Goal: Navigation & Orientation: Find specific page/section

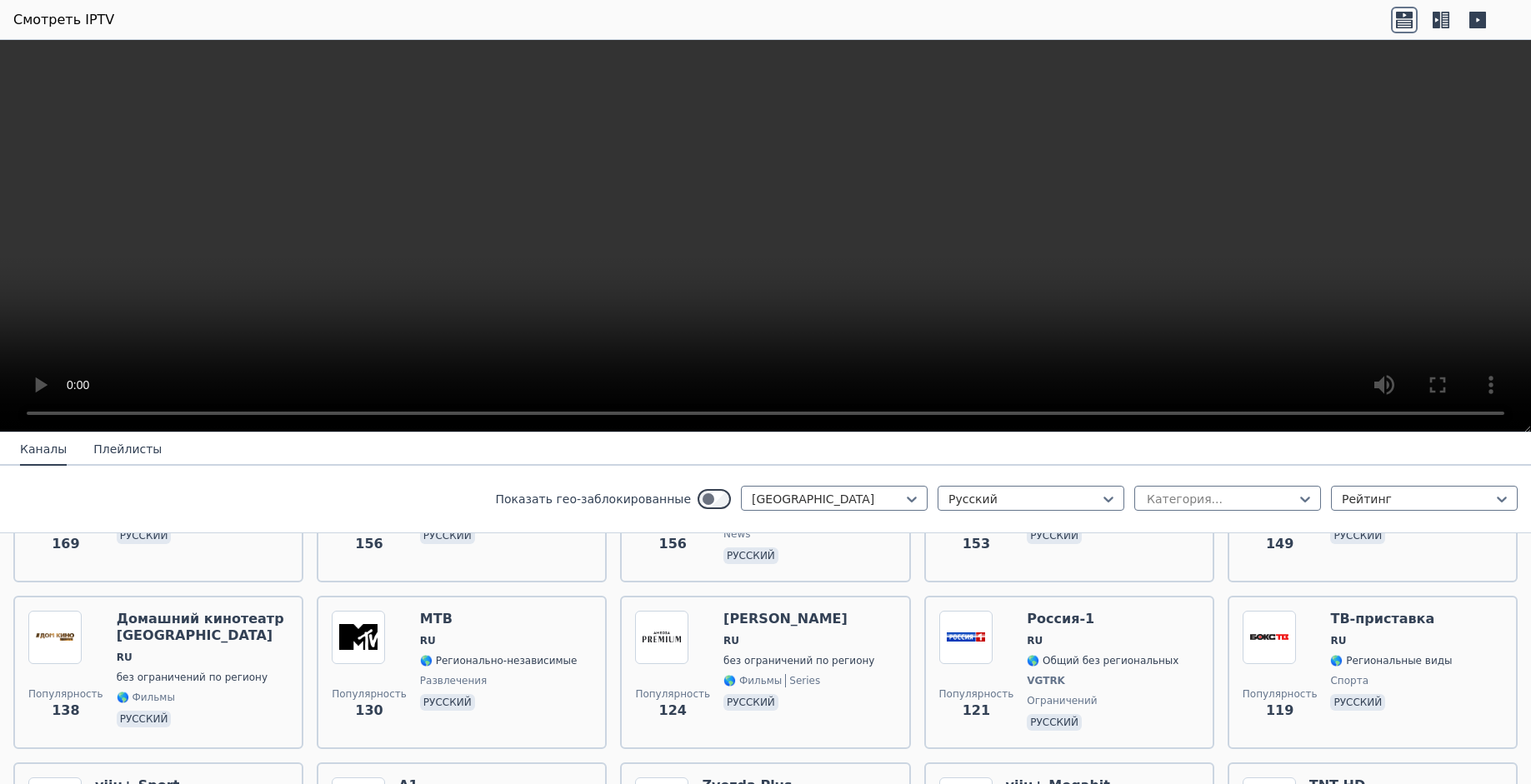
scroll to position [840, 0]
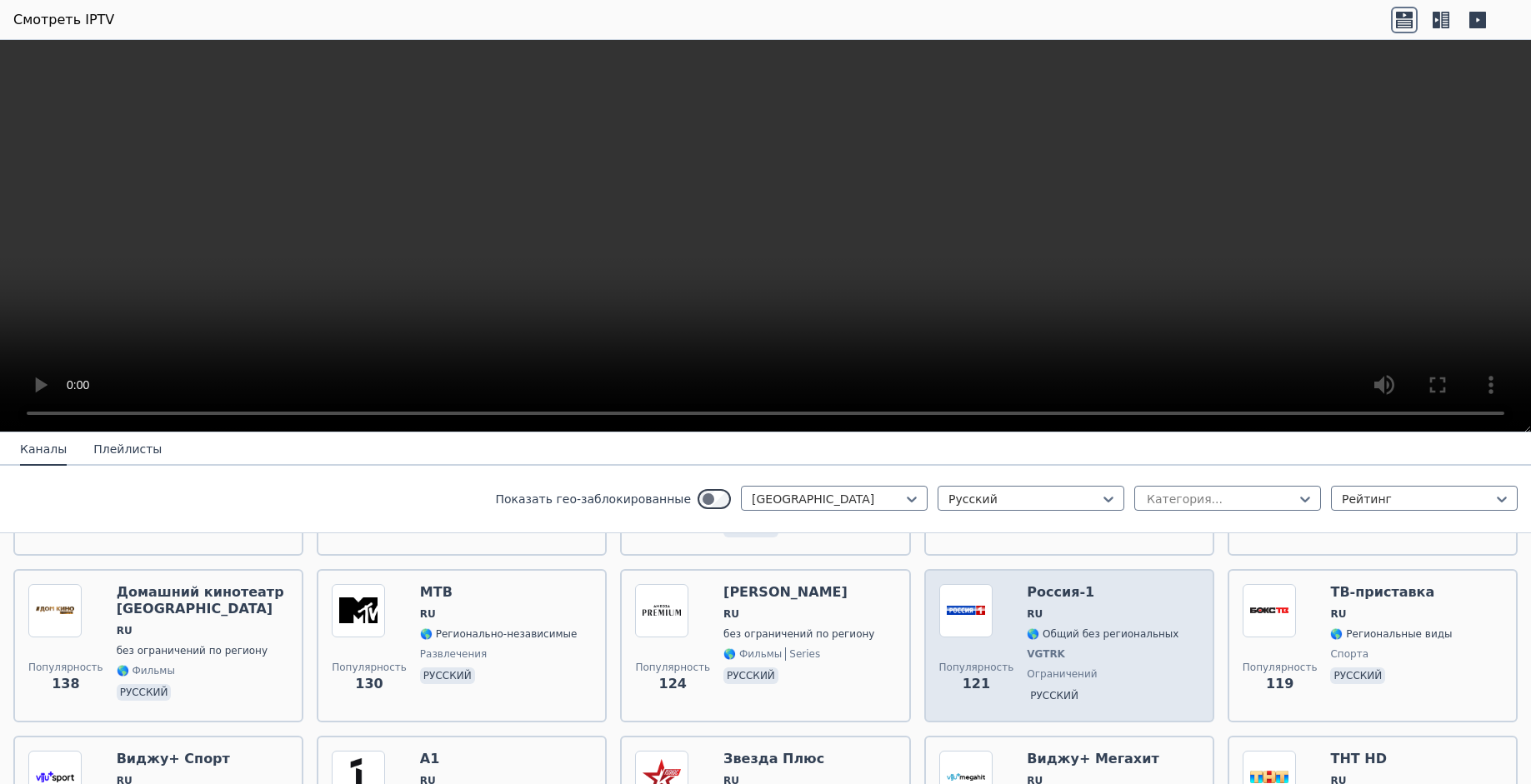
click at [963, 599] on img at bounding box center [965, 610] width 53 height 53
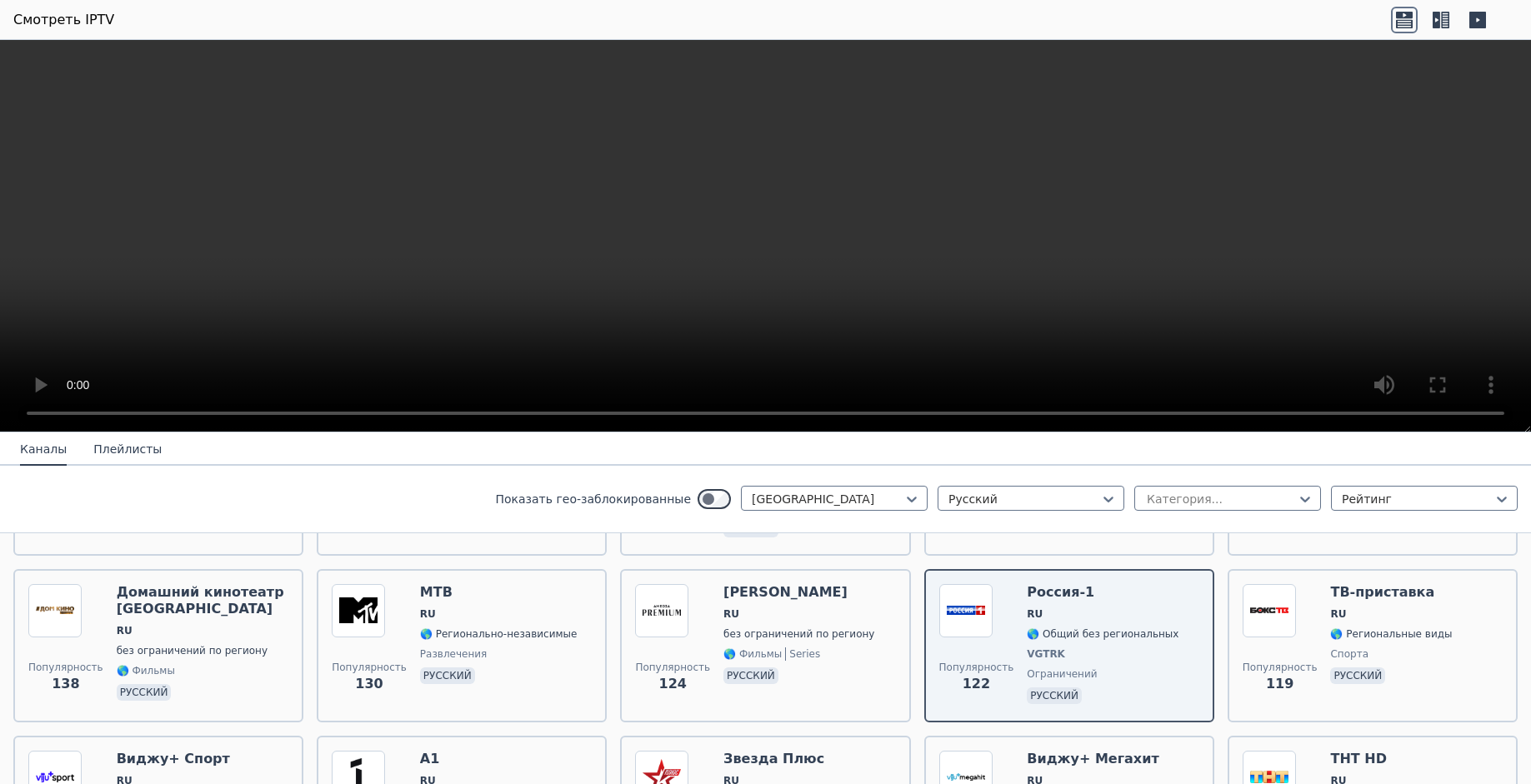
click at [118, 448] on button "Плейлисты" at bounding box center [128, 450] width 69 height 32
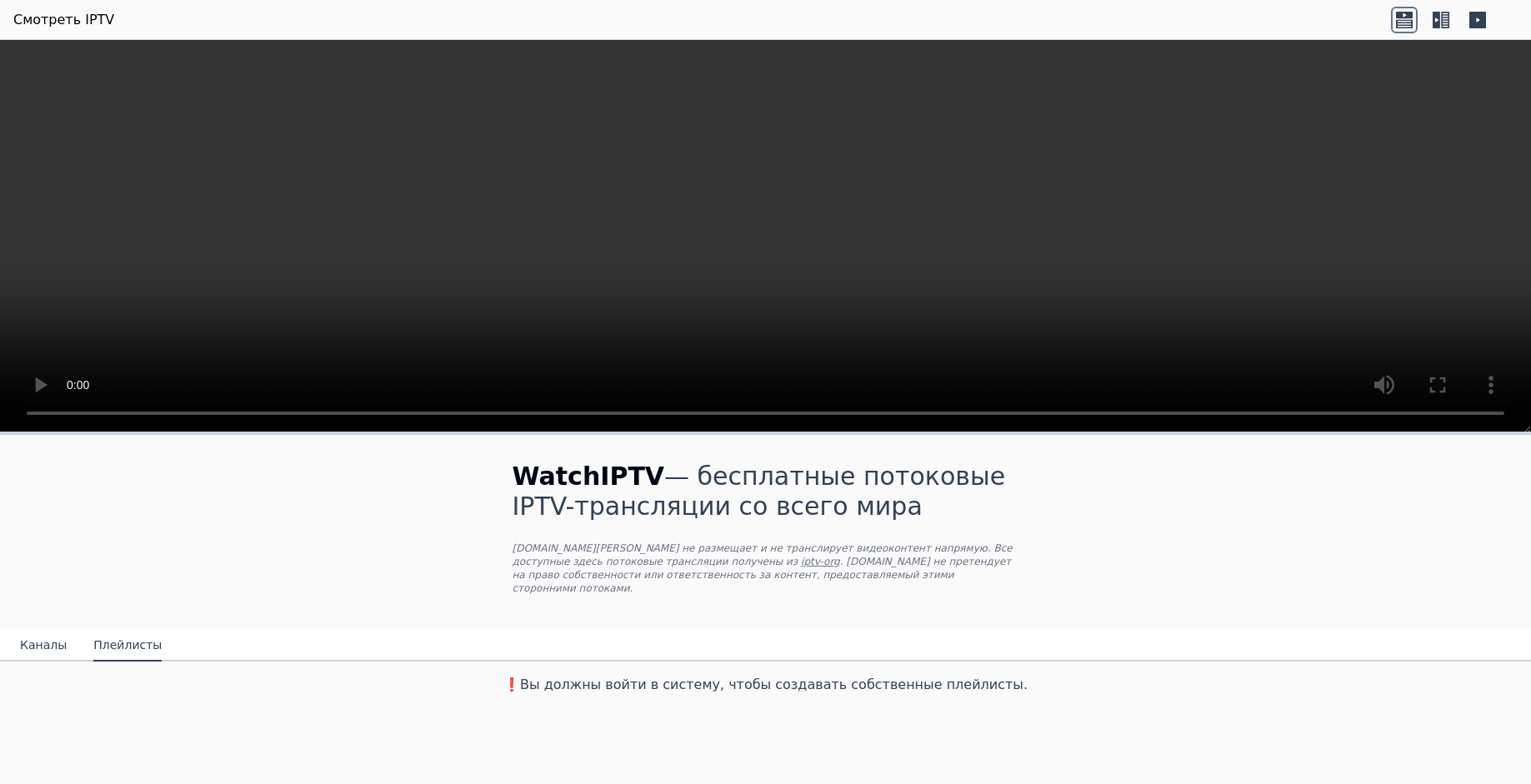
click at [54, 21] on link "Смотреть IPTV" at bounding box center [64, 19] width 101 height 20
click at [1027, 679] on h3 "❗️Вы должны войти в систему, чтобы создавать собственные плейлисты." at bounding box center [766, 684] width 560 height 20
click at [39, 630] on button "Каналы" at bounding box center [44, 646] width 46 height 32
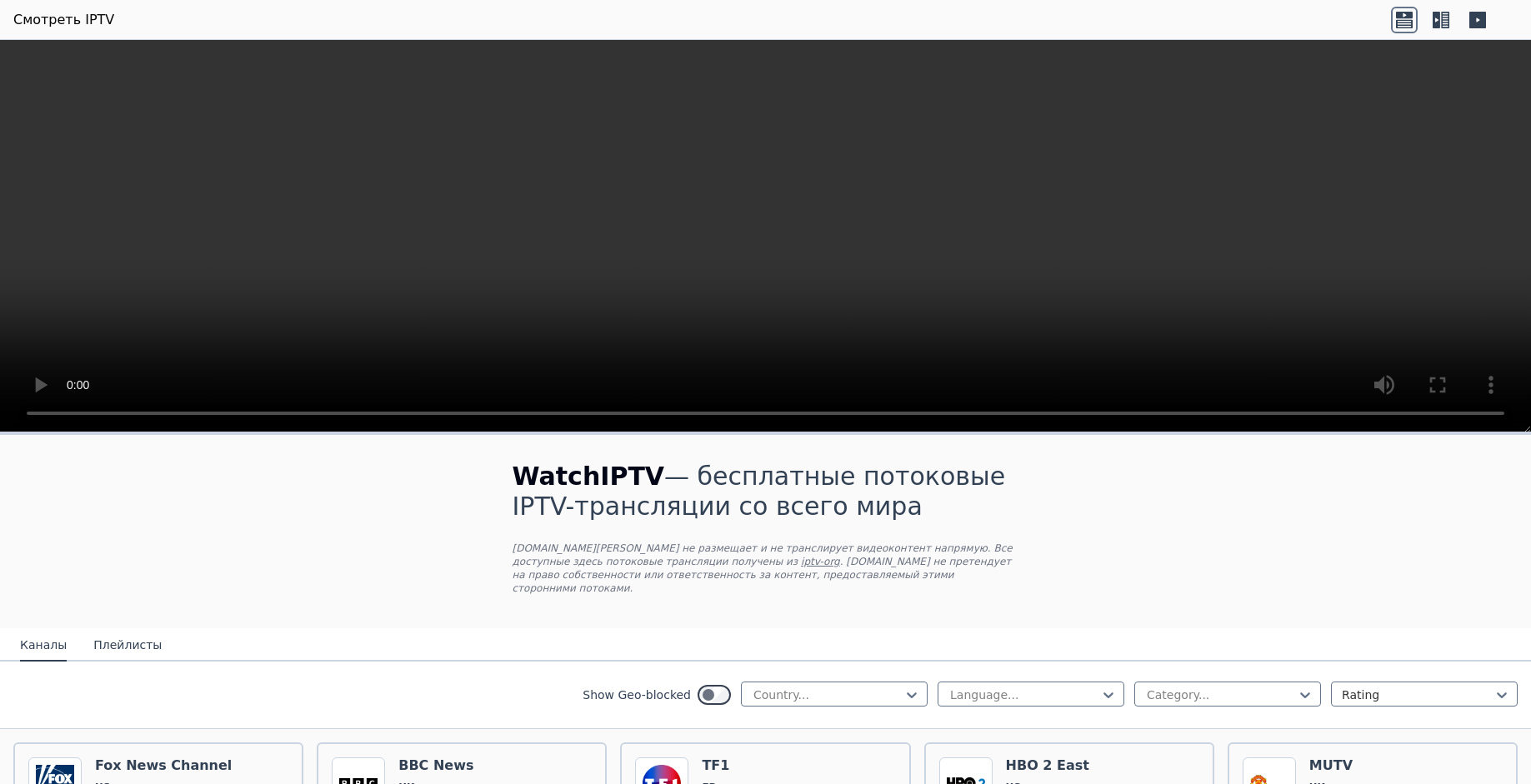
scroll to position [175, 0]
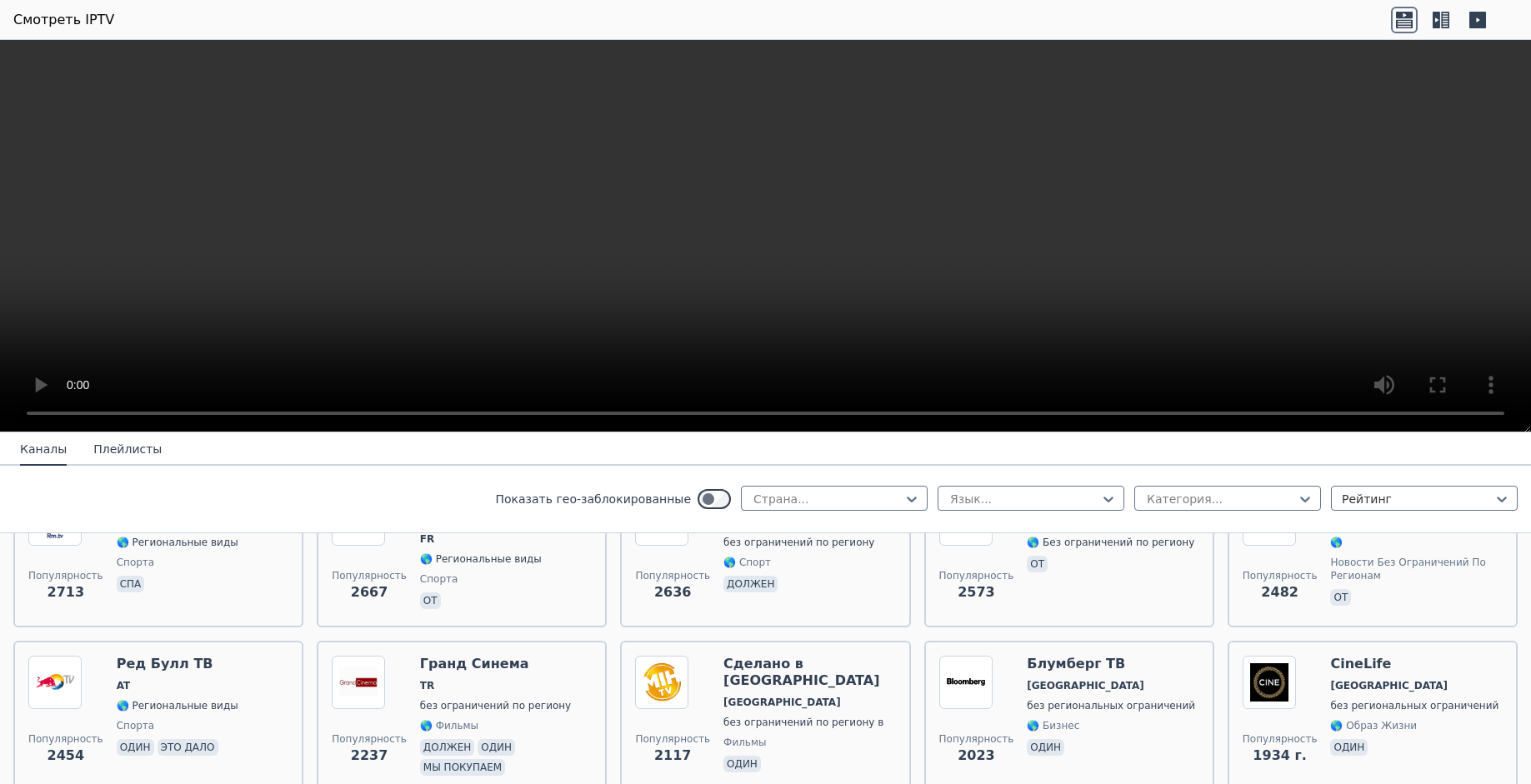
scroll to position [700, 0]
